Goal: Entertainment & Leisure: Consume media (video, audio)

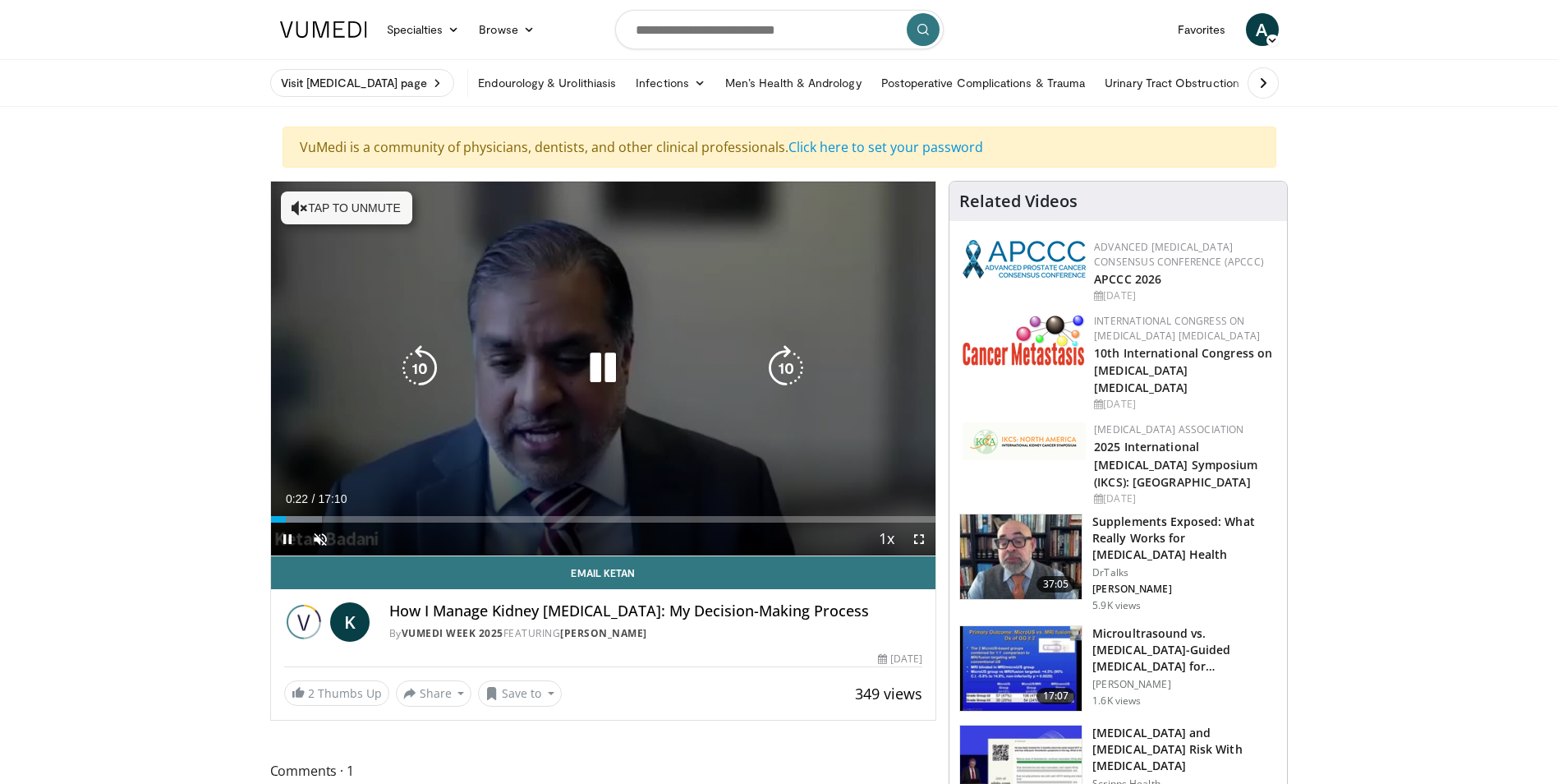
click at [294, 205] on icon "Video Player" at bounding box center [300, 208] width 17 height 17
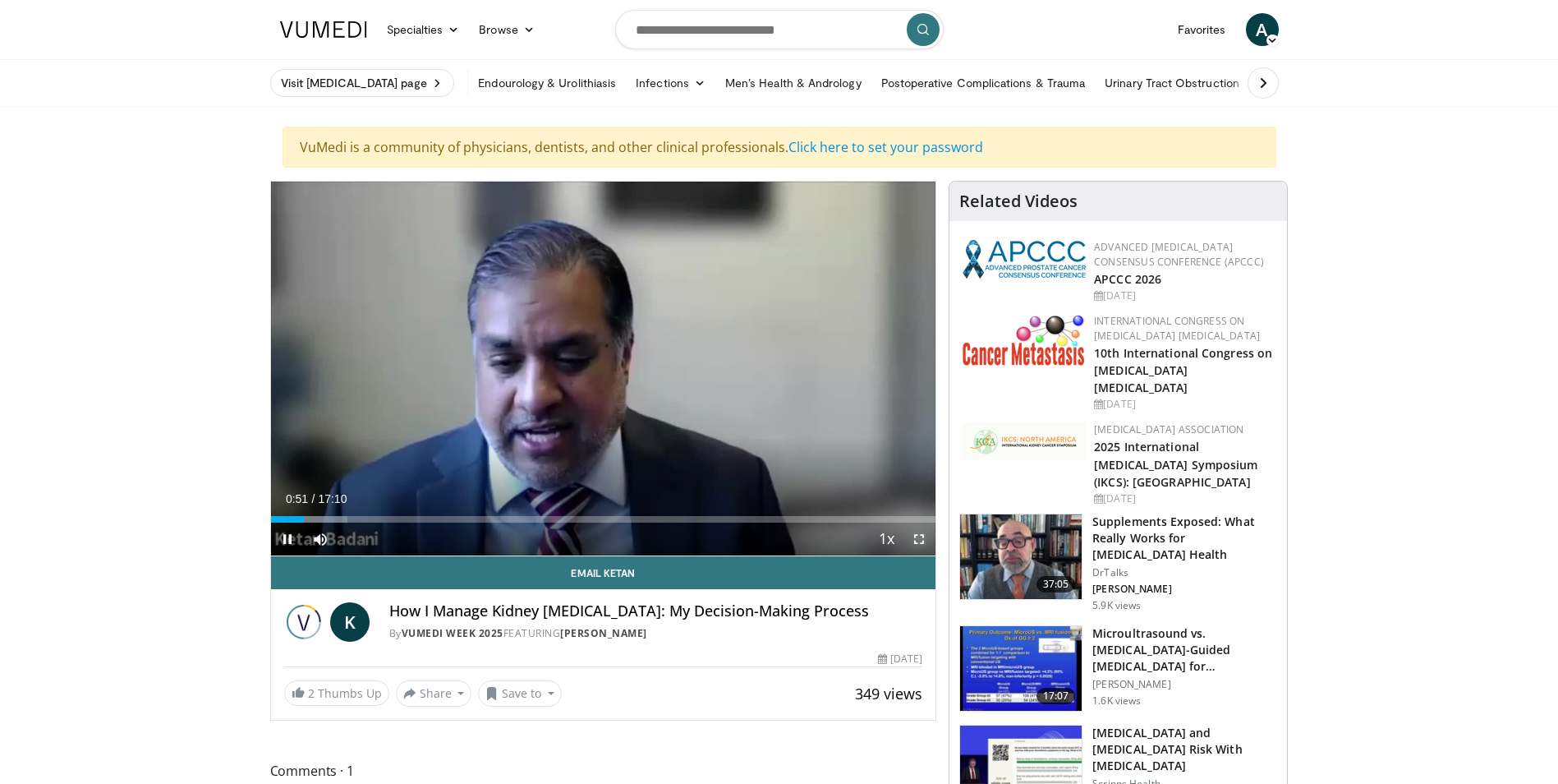
click at [923, 540] on span "Video Player" at bounding box center [918, 538] width 33 height 33
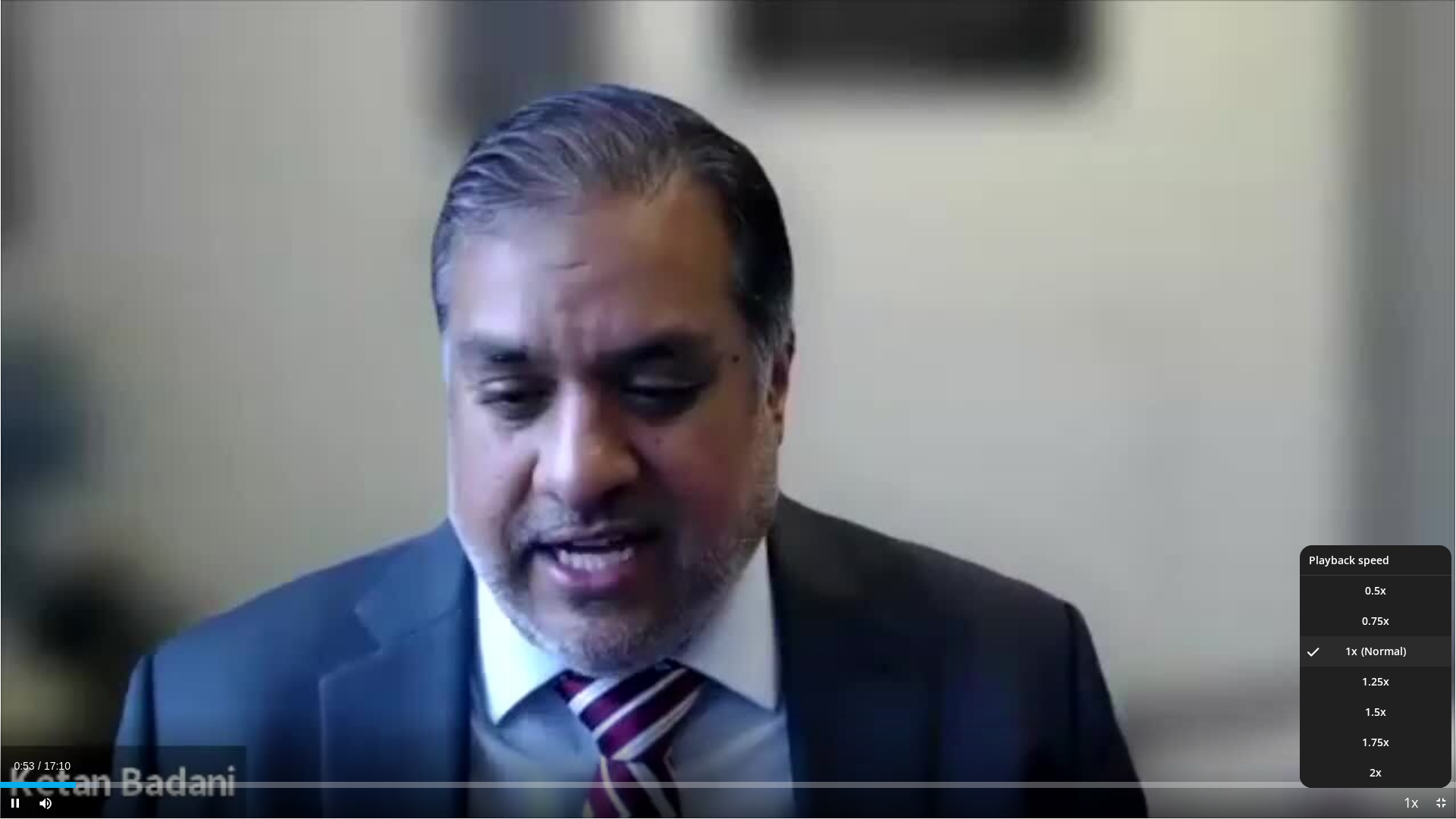
click at [1399, 723] on button "Playback Rate" at bounding box center [1410, 802] width 30 height 30
click at [1385, 683] on span "1.25x" at bounding box center [1375, 682] width 27 height 15
click at [1402, 723] on span "Video Player" at bounding box center [1411, 803] width 22 height 30
click at [1385, 715] on span "1.5x" at bounding box center [1376, 712] width 22 height 15
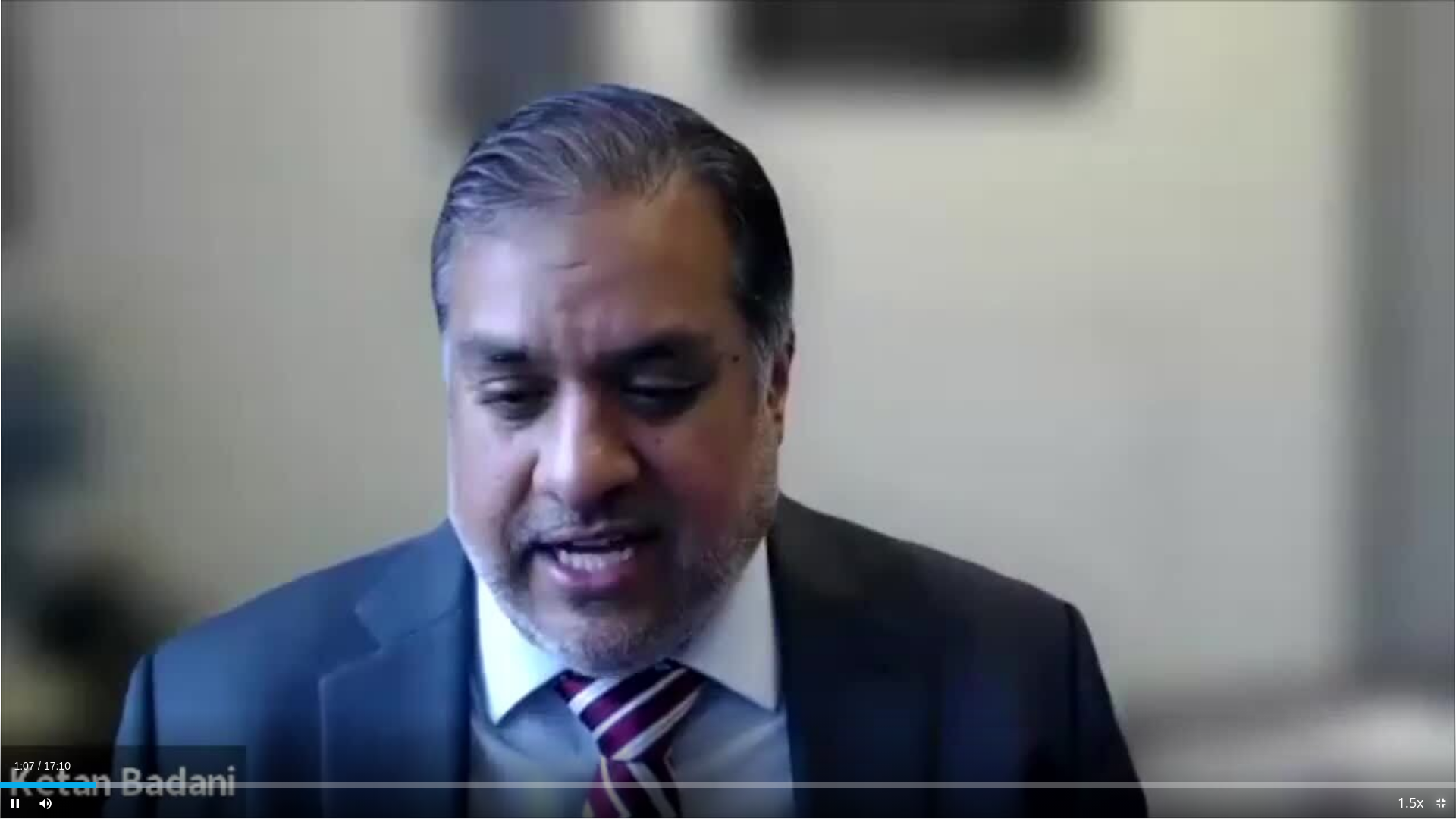
click at [1438, 723] on span "Video Player" at bounding box center [1441, 802] width 30 height 30
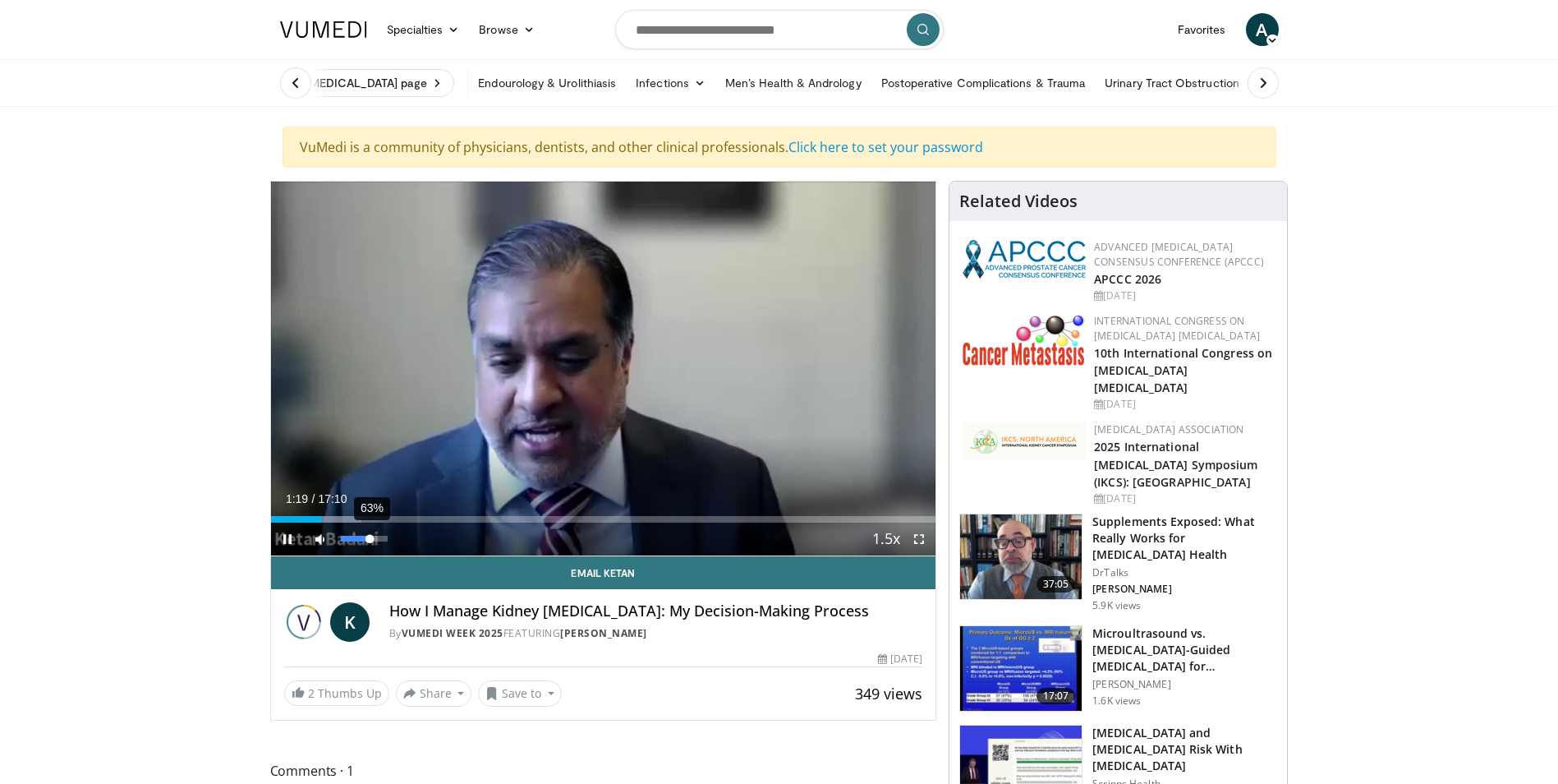
drag, startPoint x: 392, startPoint y: 535, endPoint x: 370, endPoint y: 541, distance: 22.8
click at [370, 541] on div "Volume Level" at bounding box center [355, 538] width 29 height 6
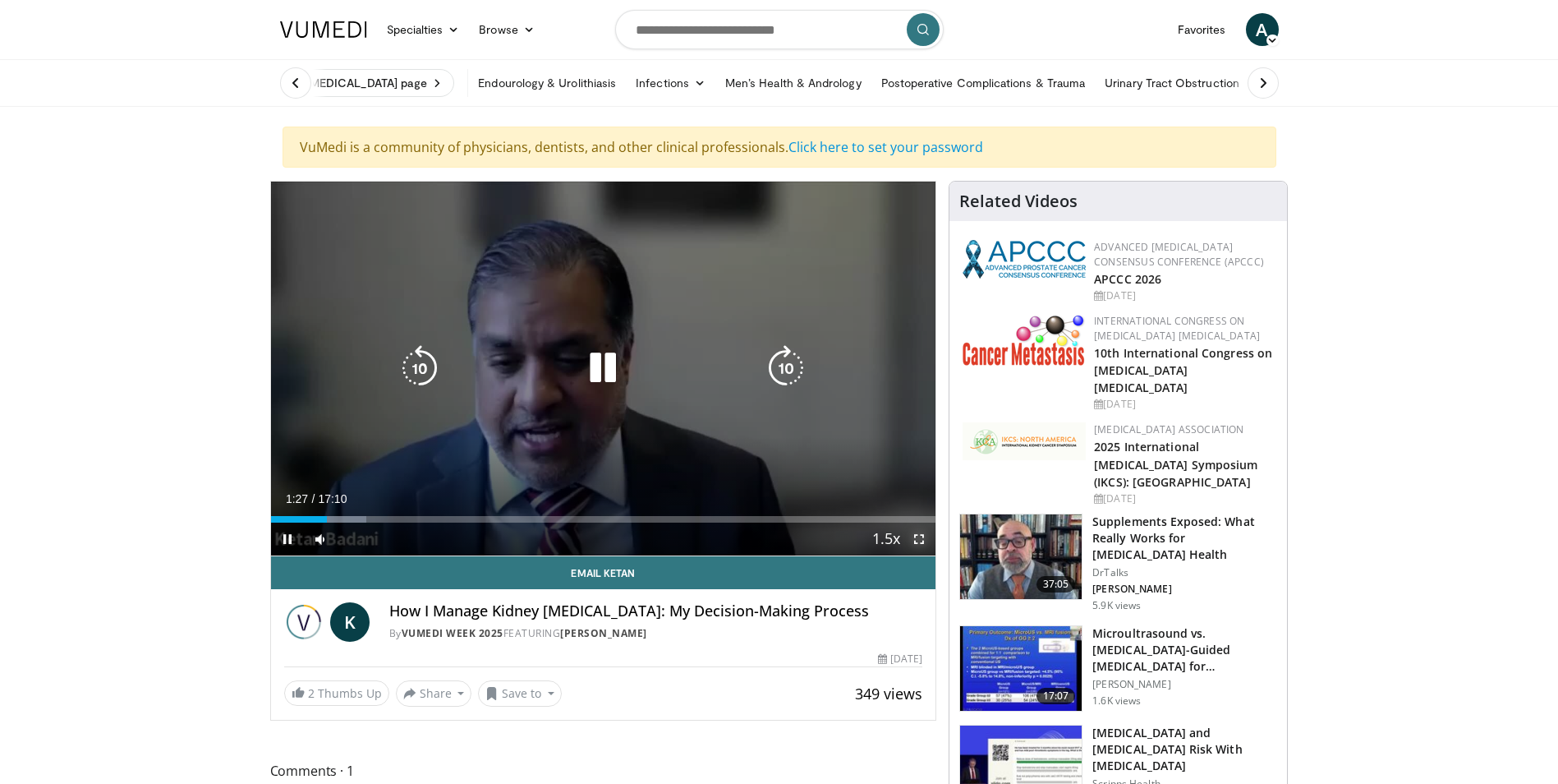
drag, startPoint x: 914, startPoint y: 540, endPoint x: 917, endPoint y: 601, distance: 61.1
click at [914, 540] on span "Video Player" at bounding box center [918, 538] width 33 height 33
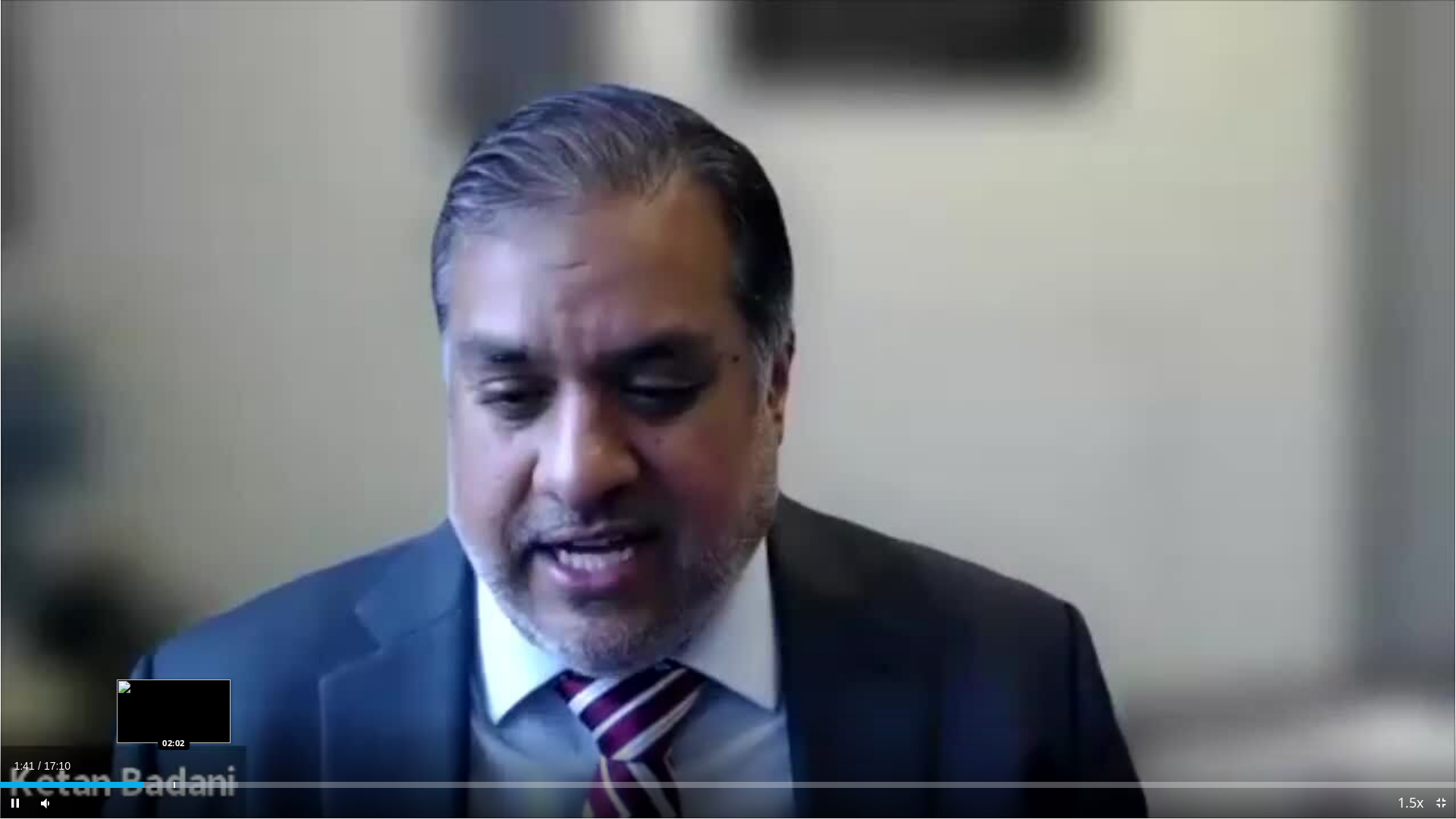
click at [174, 723] on div "Loaded : 16.36% 01:41 02:02" at bounding box center [728, 781] width 1456 height 15
click at [219, 723] on div "Progress Bar" at bounding box center [219, 784] width 2 height 6
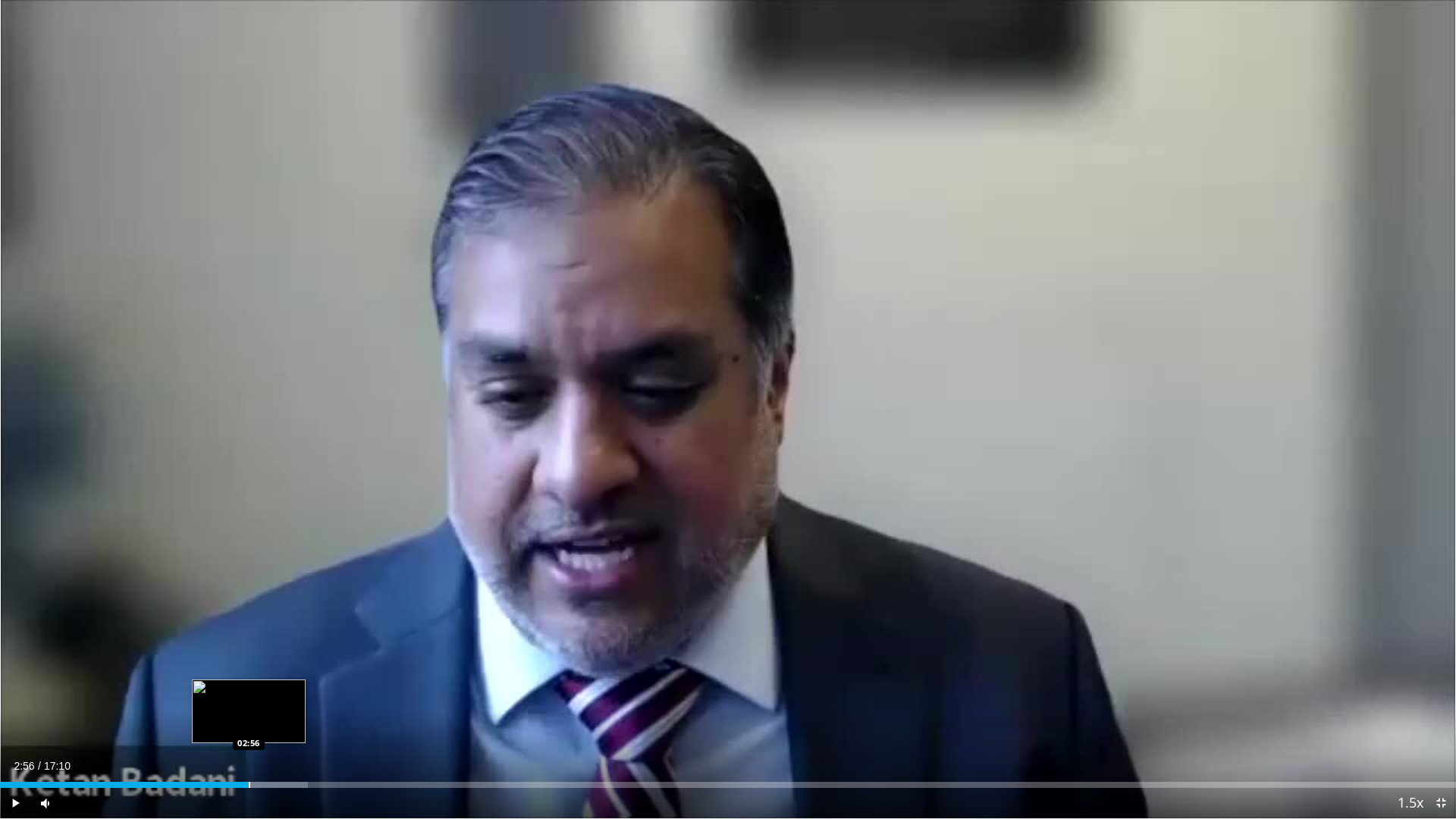
click at [249, 723] on div "Progress Bar" at bounding box center [249, 784] width 2 height 6
click at [274, 723] on div "Loaded : 23.10% 02:58 03:13" at bounding box center [728, 781] width 1456 height 15
click at [319, 723] on div "Loaded : 25.02% 03:14 03:41" at bounding box center [728, 781] width 1456 height 15
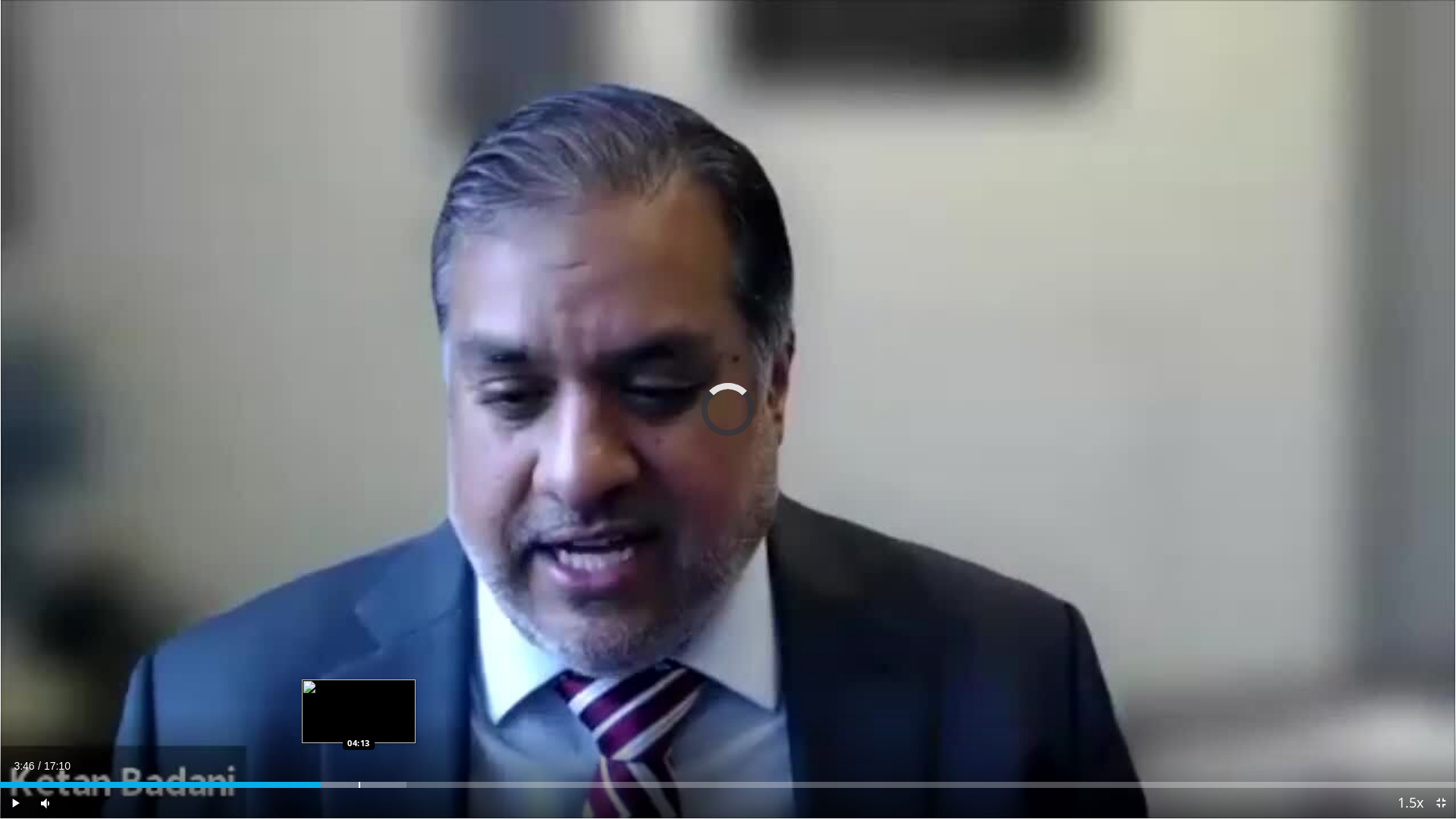
click at [359, 723] on div "Progress Bar" at bounding box center [360, 784] width 2 height 6
click at [414, 723] on div "Progress Bar" at bounding box center [415, 784] width 2 height 6
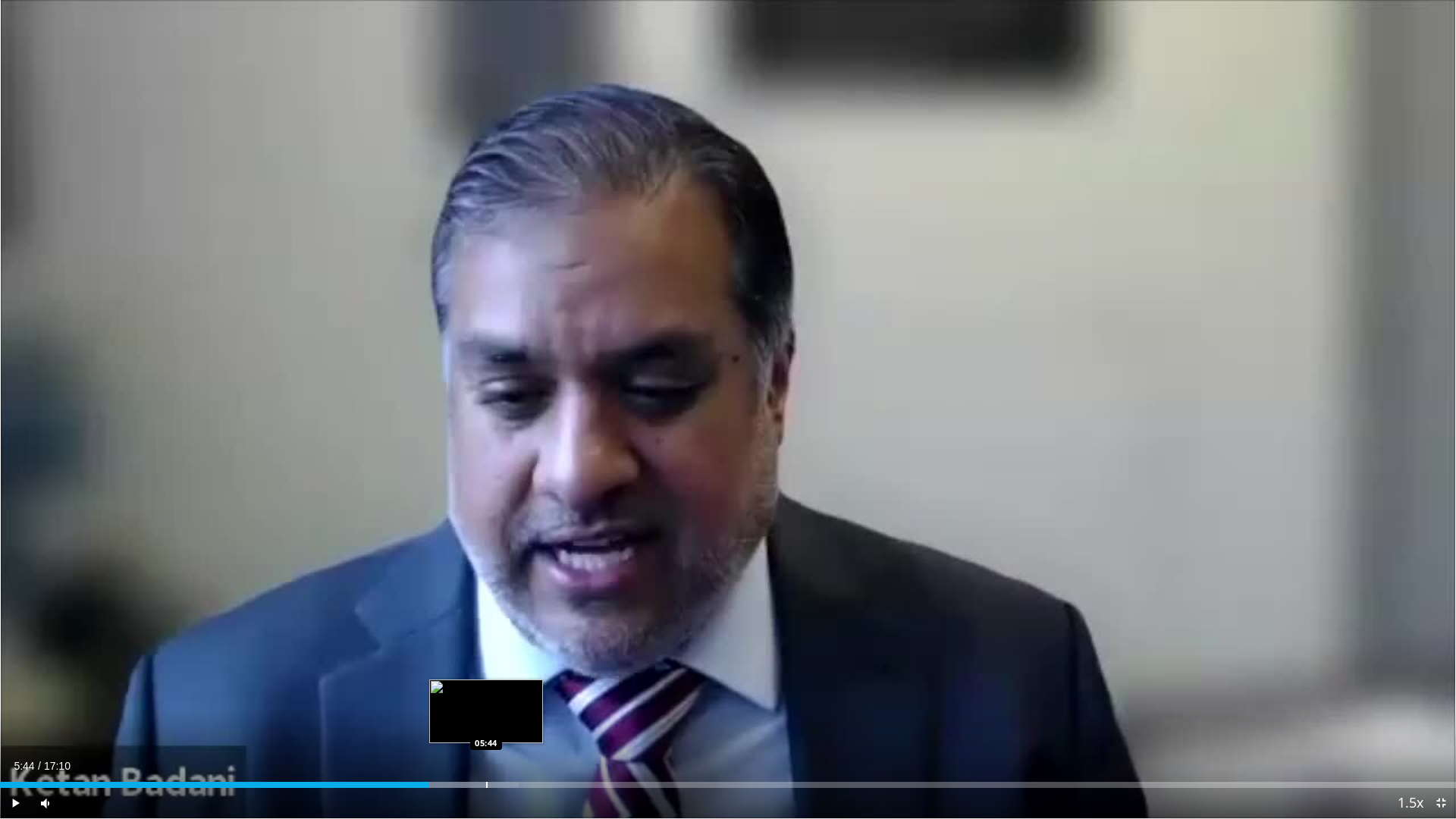
click at [486, 723] on div "Loaded : 35.61% 05:44 05:44" at bounding box center [728, 781] width 1456 height 15
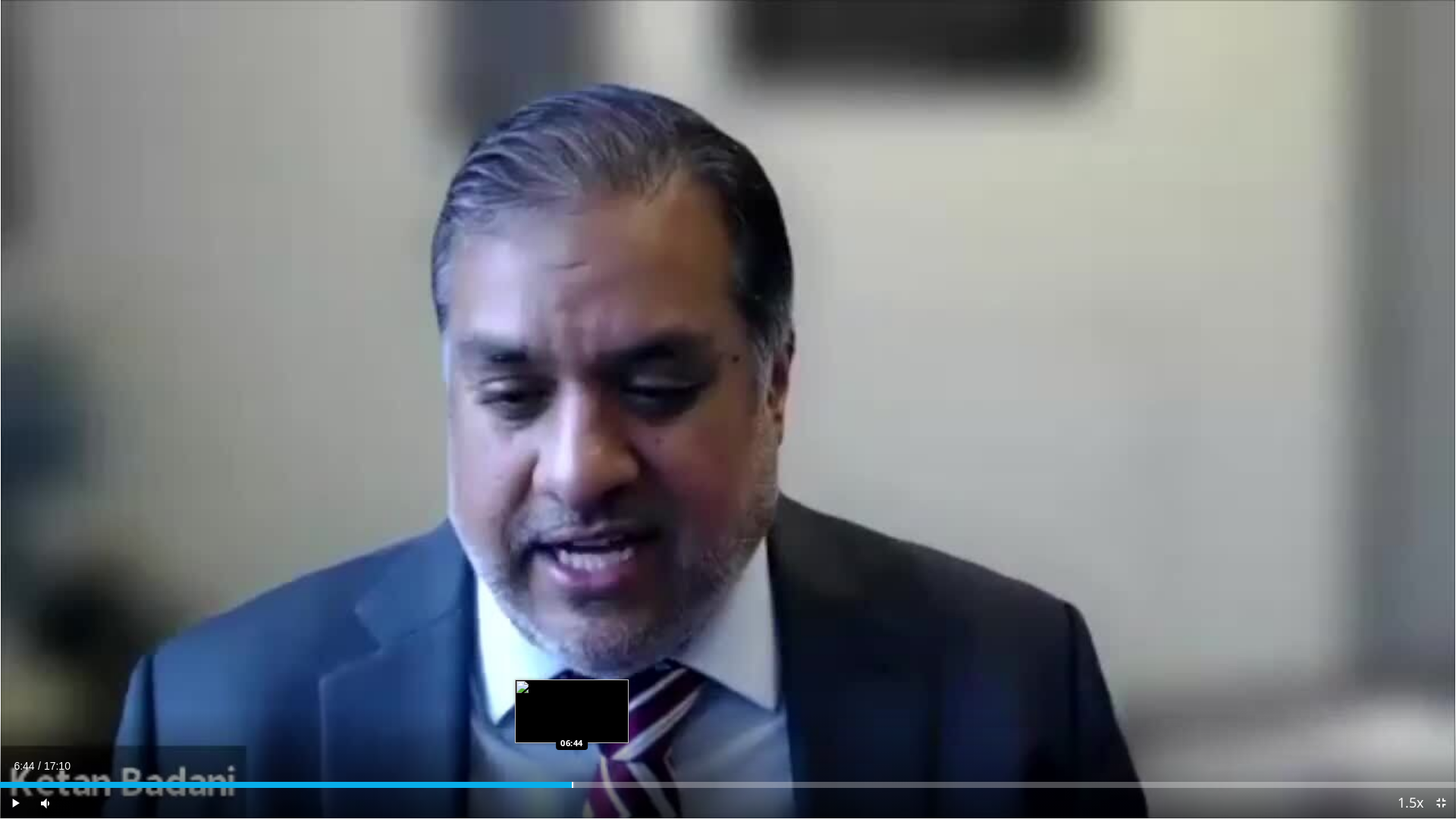
click at [572, 723] on div "Progress Bar" at bounding box center [573, 784] width 2 height 6
click at [638, 723] on div "Loaded : 45.65% 06:47 07:31" at bounding box center [728, 781] width 1456 height 15
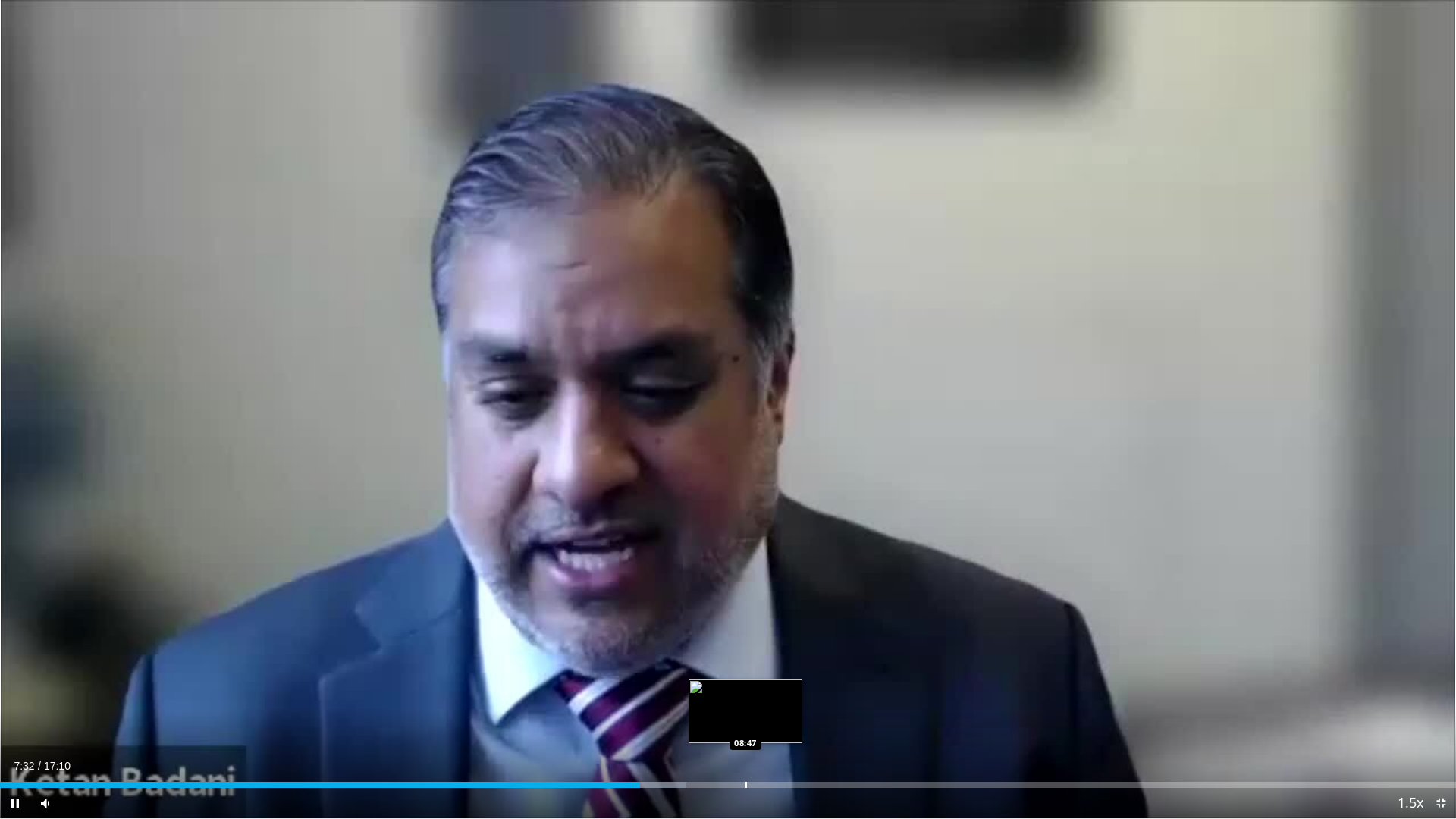
click at [747, 723] on div "Loaded : 47.16% 07:33 08:47" at bounding box center [728, 781] width 1456 height 15
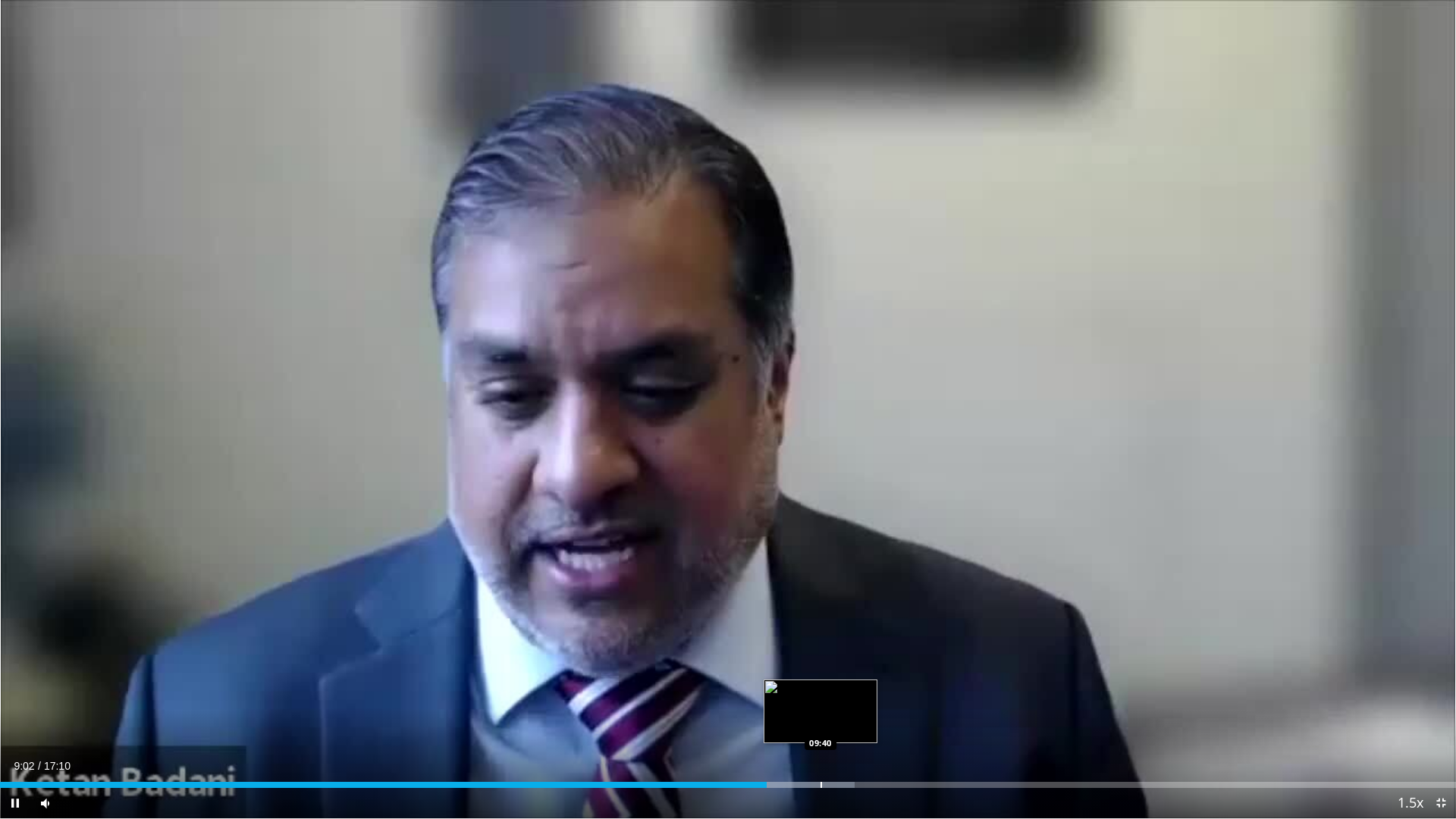
click at [821, 723] on div "Progress Bar" at bounding box center [822, 784] width 2 height 6
click at [879, 723] on div "10 seconds Tap to unmute" at bounding box center [728, 409] width 1456 height 818
click at [885, 723] on div "Progress Bar" at bounding box center [852, 784] width 134 height 6
click at [8, 723] on span "Video Player" at bounding box center [15, 802] width 30 height 30
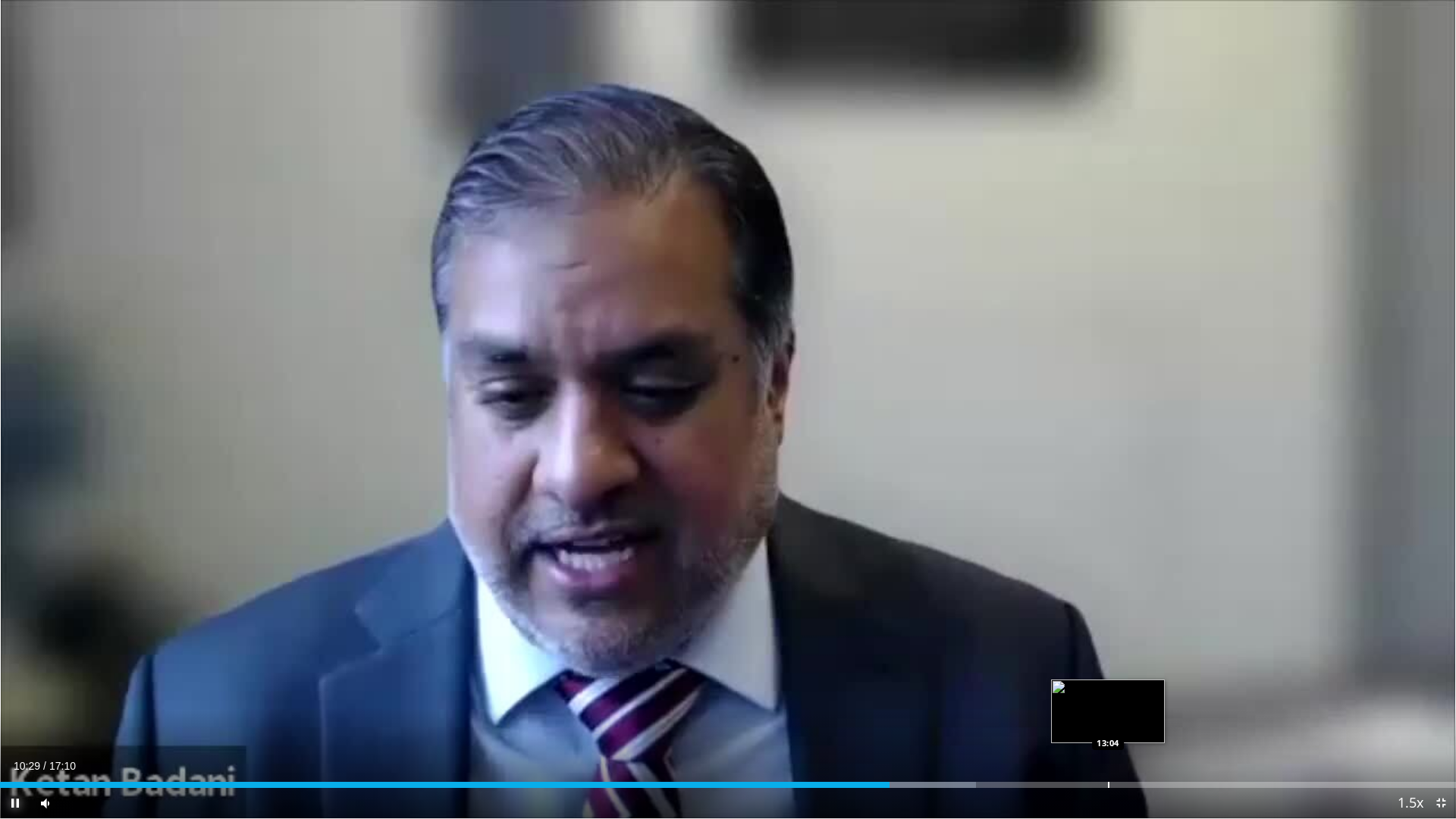
click at [1108, 723] on div "Progress Bar" at bounding box center [1109, 784] width 2 height 6
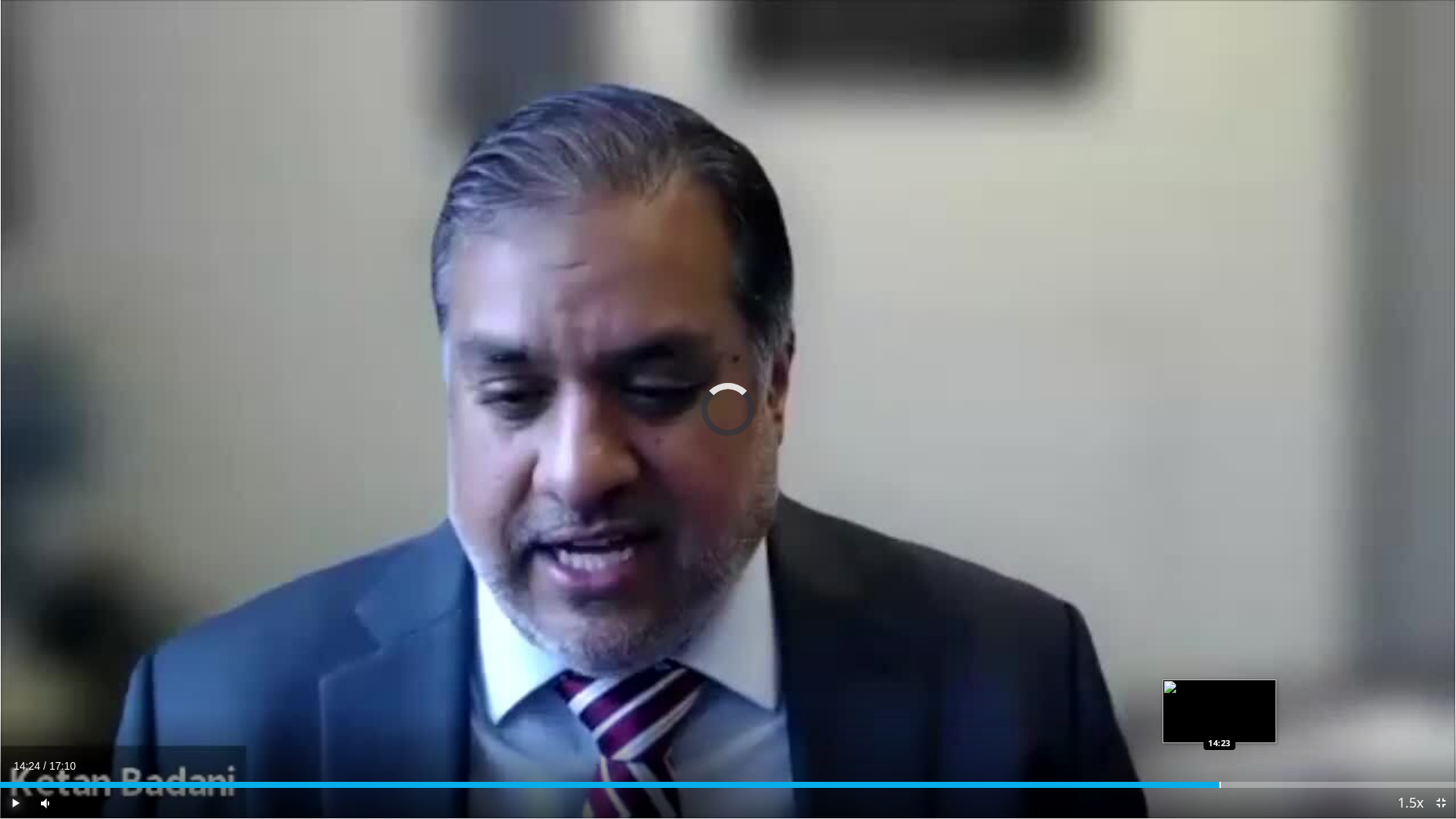
click at [1221, 723] on div "Loaded : 79.65% 14:24 14:23" at bounding box center [728, 781] width 1456 height 15
click at [1438, 723] on span "Video Player" at bounding box center [1441, 802] width 30 height 30
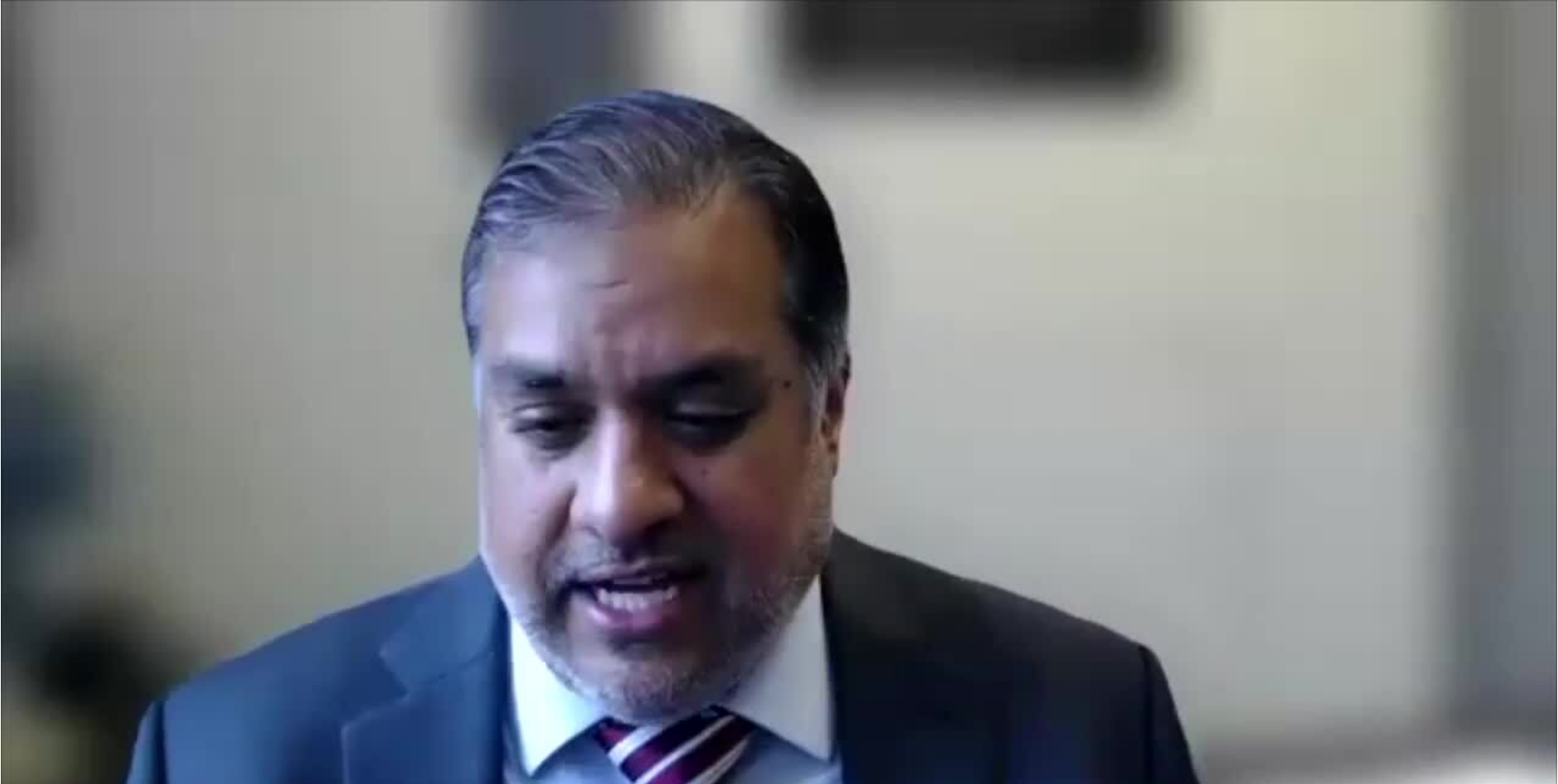
scroll to position [82, 0]
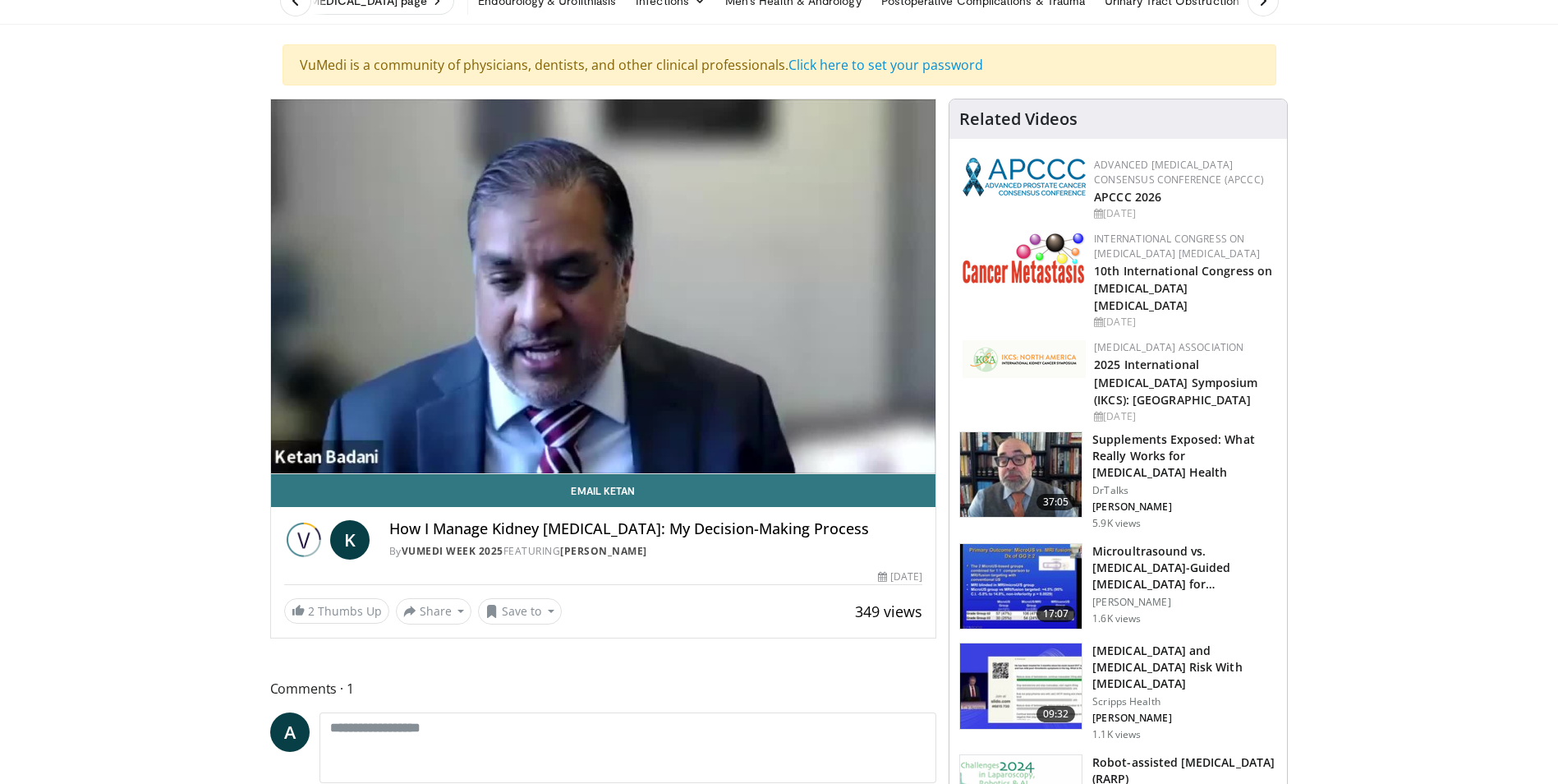
click at [1001, 544] on img at bounding box center [1021, 586] width 122 height 85
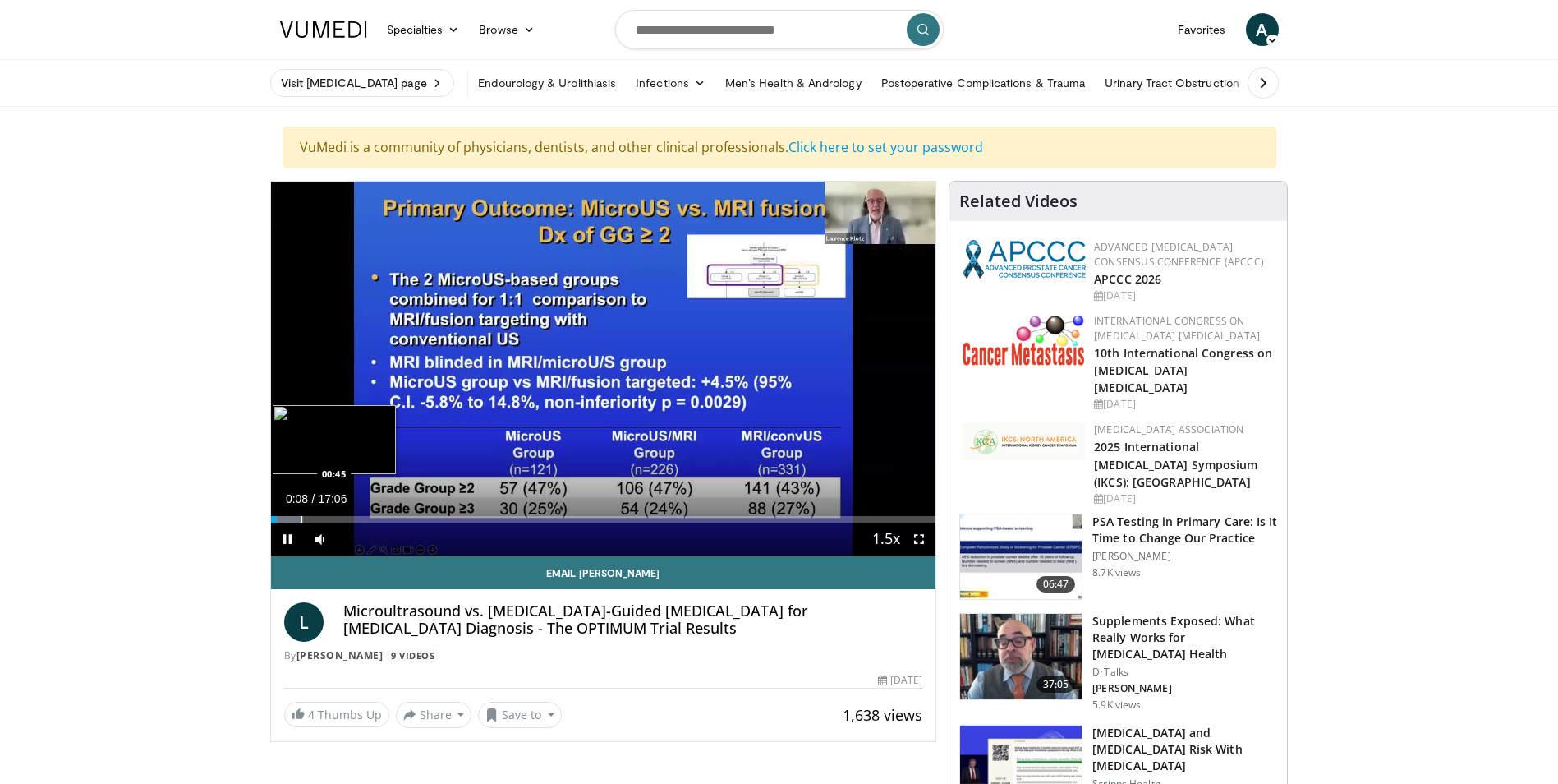
click at [300, 518] on div "Progress Bar" at bounding box center [301, 519] width 2 height 7
click at [323, 515] on div "Progress Bar" at bounding box center [324, 519] width 2 height 7
click at [349, 519] on div "Progress Bar" at bounding box center [350, 519] width 2 height 7
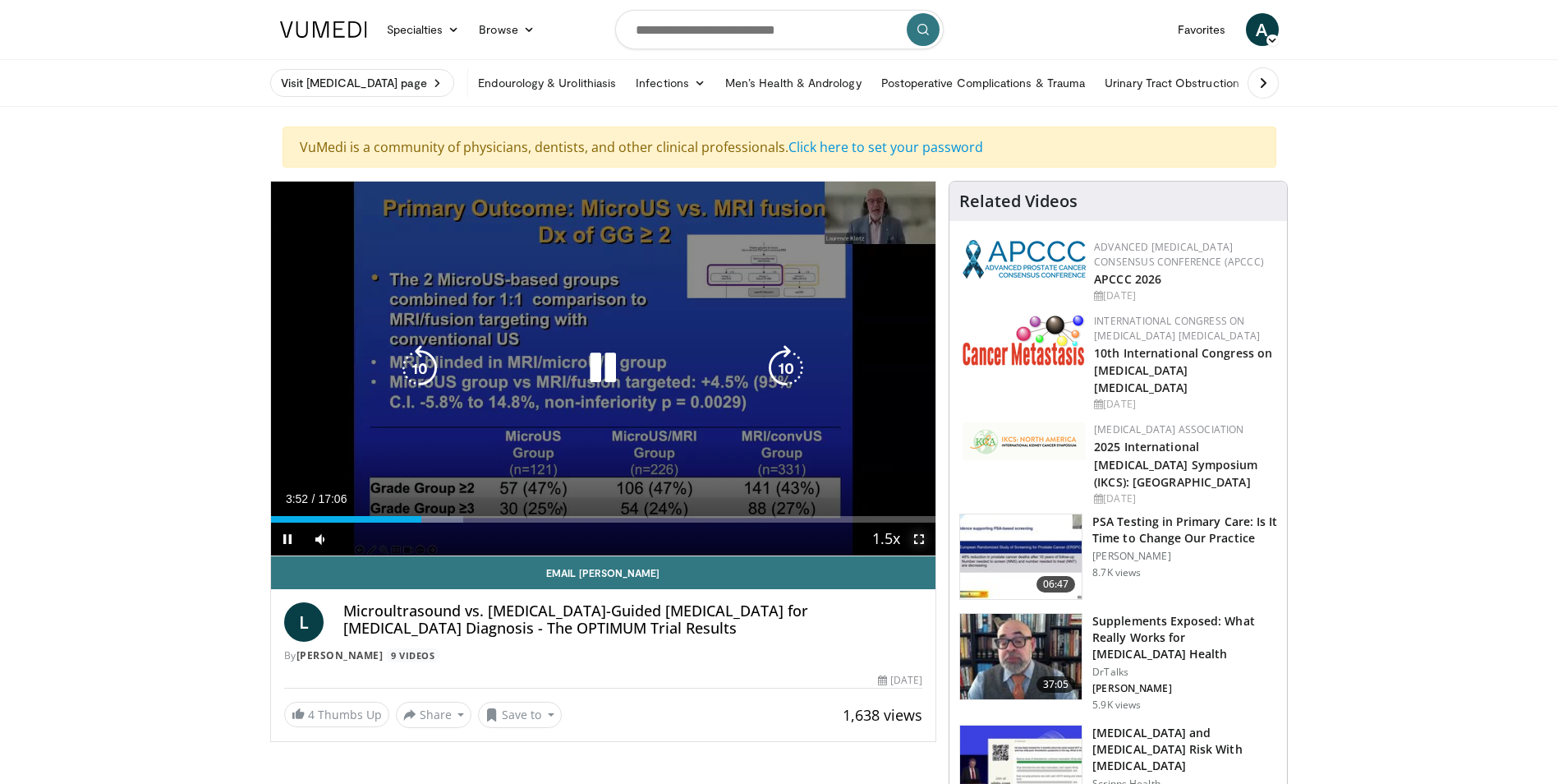
drag, startPoint x: 919, startPoint y: 543, endPoint x: 922, endPoint y: 604, distance: 61.1
click at [919, 543] on span "Video Player" at bounding box center [918, 538] width 33 height 33
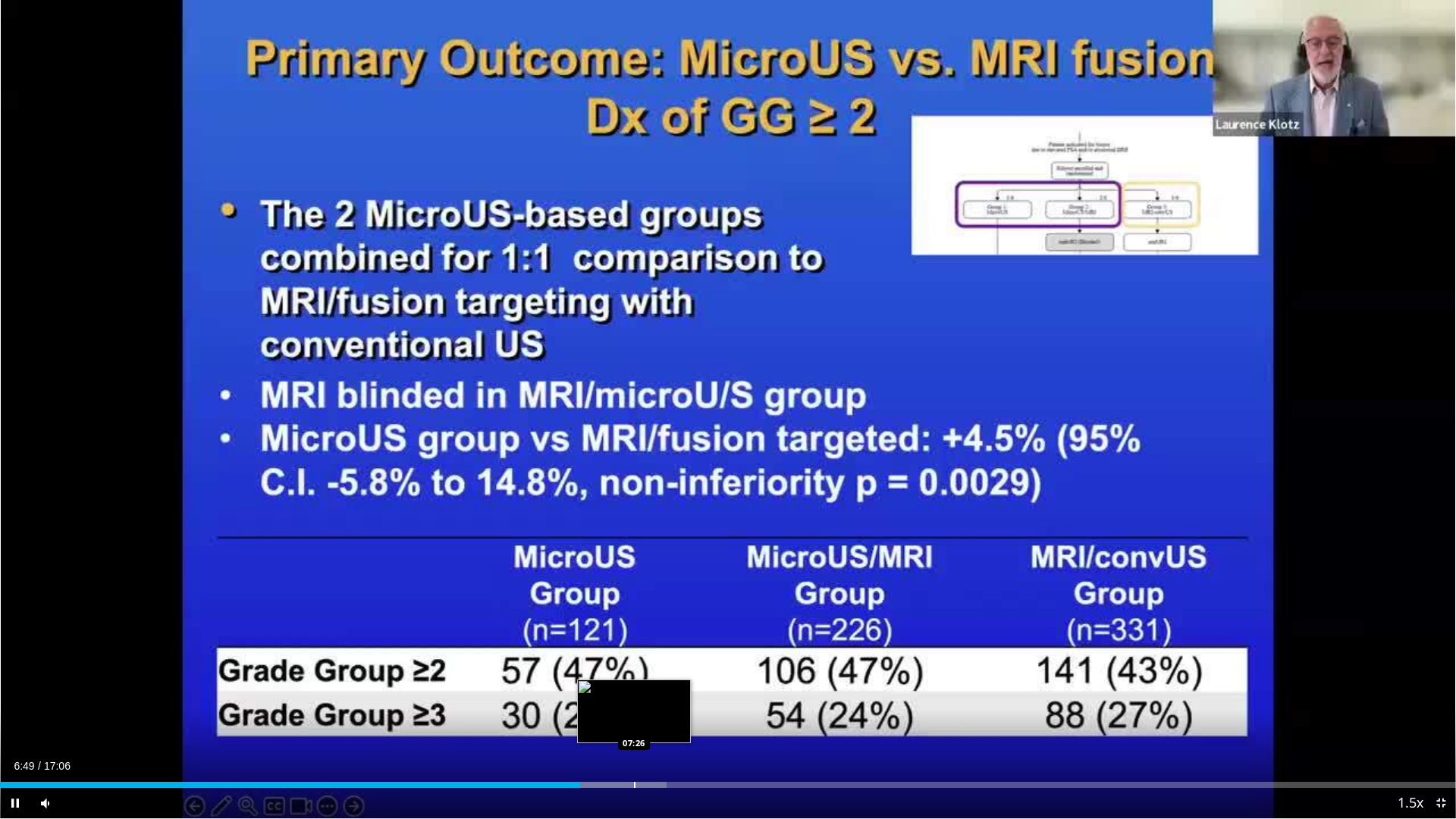
click at [634, 723] on div "Progress Bar" at bounding box center [634, 784] width 2 height 6
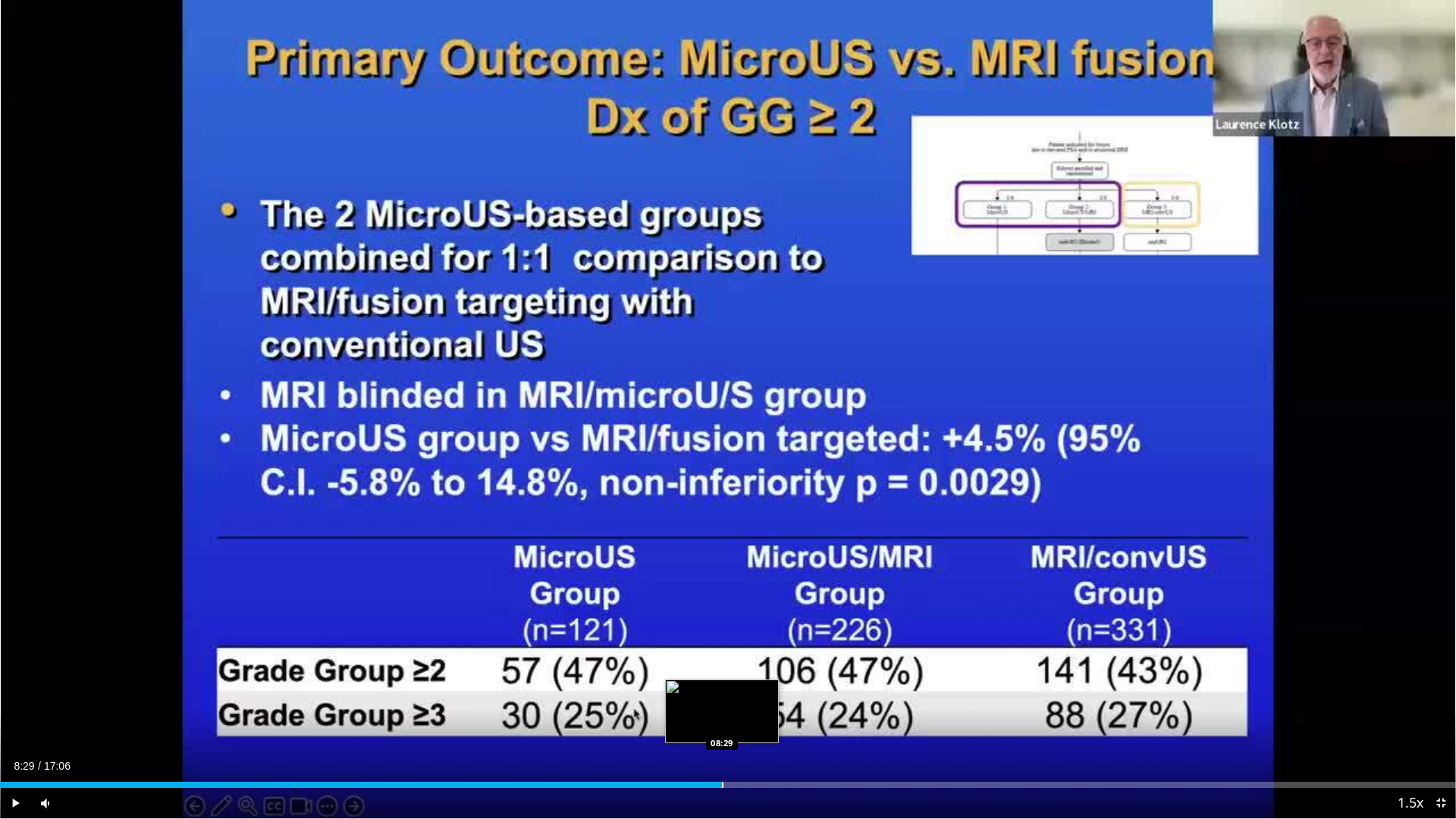
click at [722, 723] on div "Progress Bar" at bounding box center [723, 784] width 2 height 6
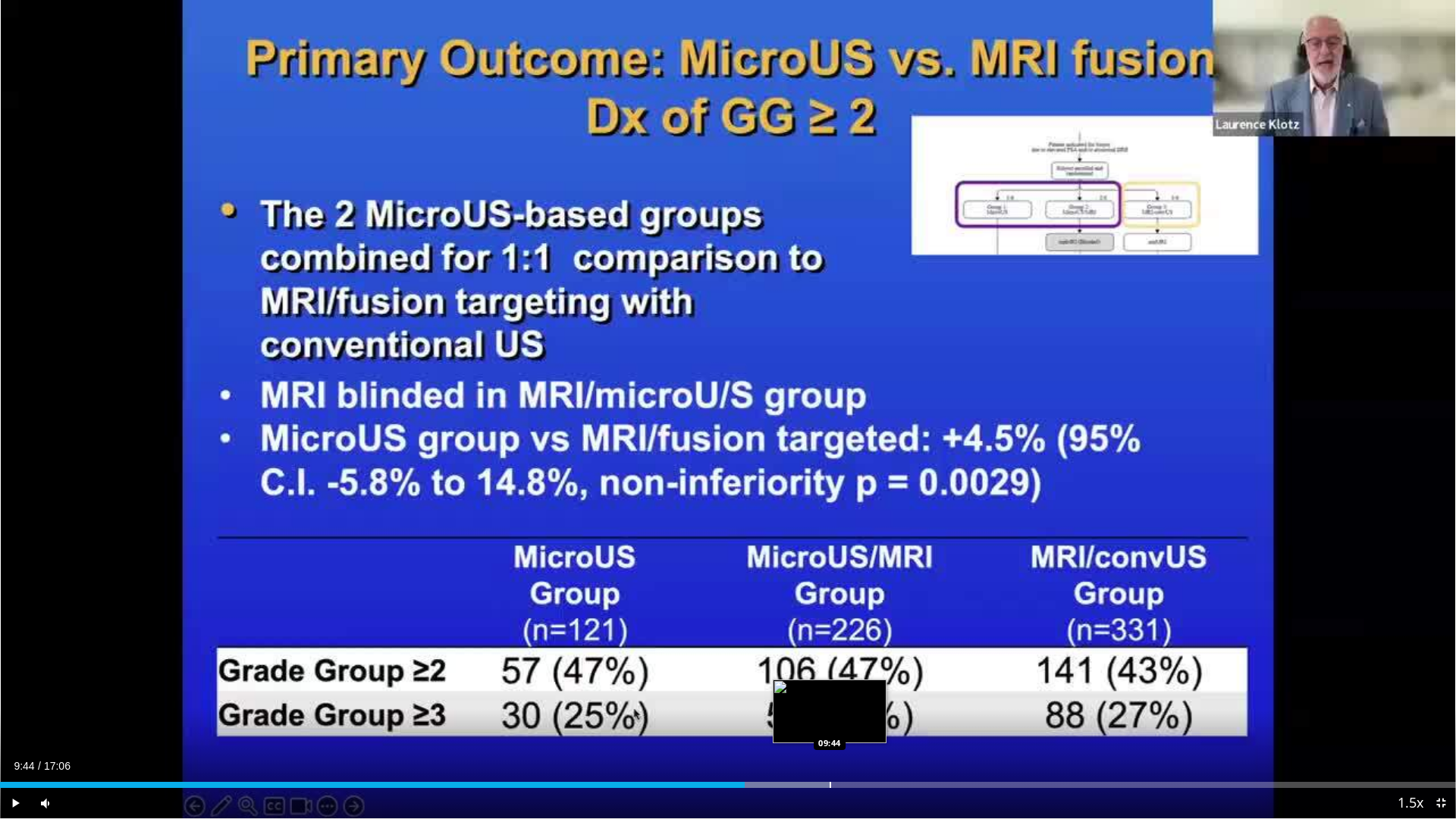
click at [829, 723] on div "Loaded : 57.01% 09:44 09:44" at bounding box center [728, 781] width 1456 height 15
click at [1438, 723] on span "Video Player" at bounding box center [1441, 802] width 30 height 30
